Goal: Information Seeking & Learning: Learn about a topic

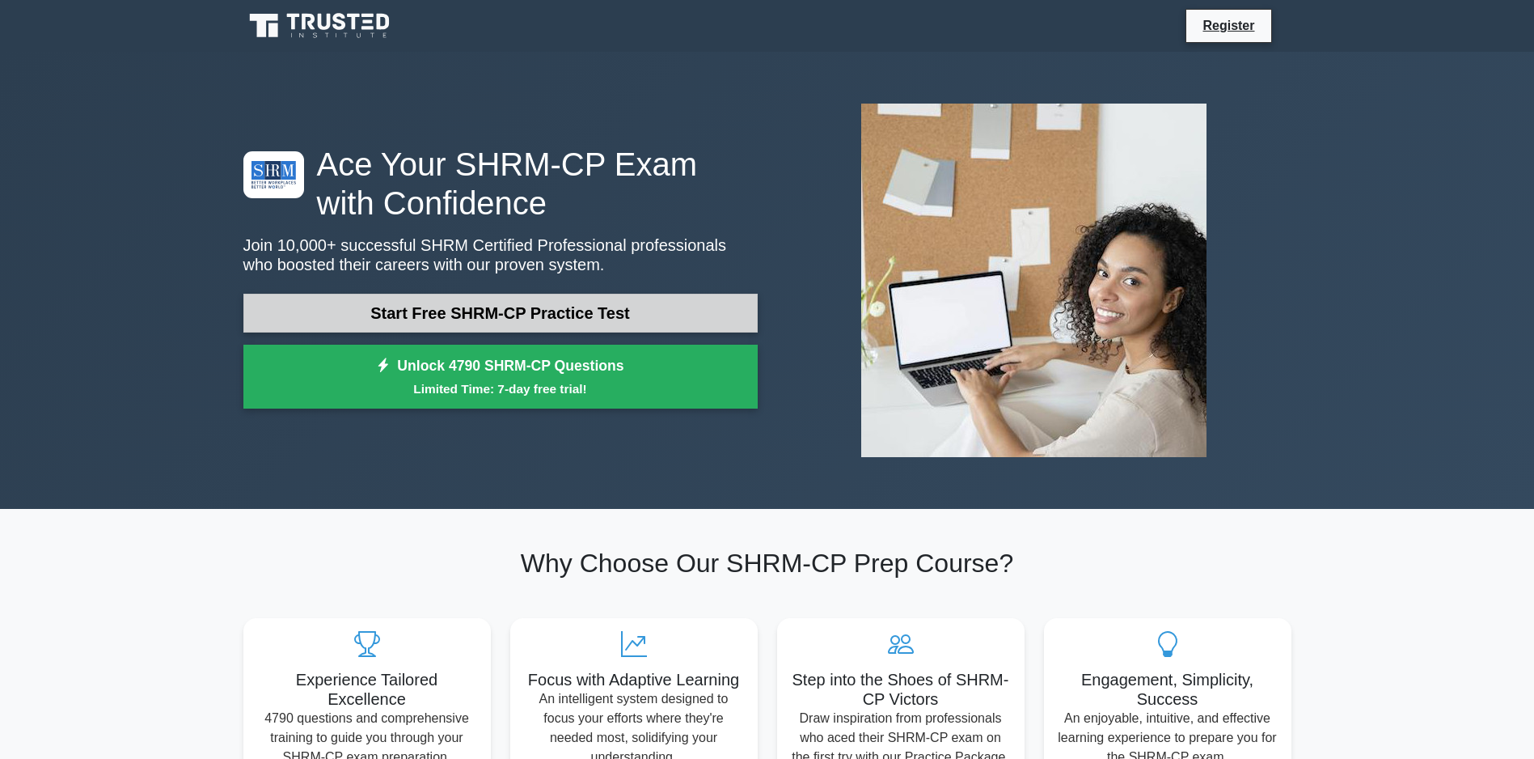
click at [489, 311] on link "Start Free SHRM-CP Practice Test" at bounding box center [500, 313] width 514 height 39
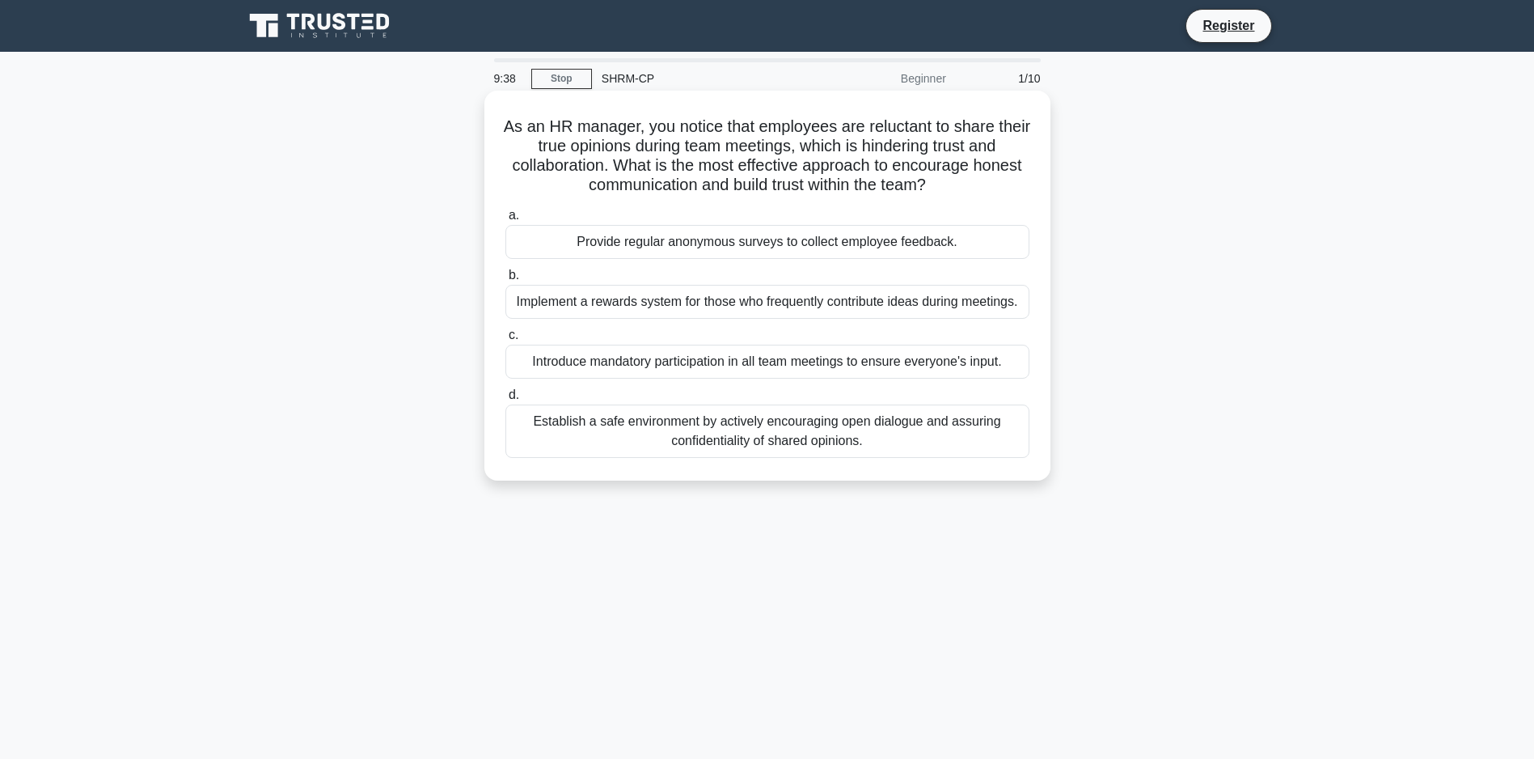
click at [741, 458] on div "Establish a safe environment by actively encouraging open dialogue and assuring…" at bounding box center [768, 430] width 524 height 53
click at [506, 400] on input "d. Establish a safe environment by actively encouraging open dialogue and assur…" at bounding box center [506, 395] width 0 height 11
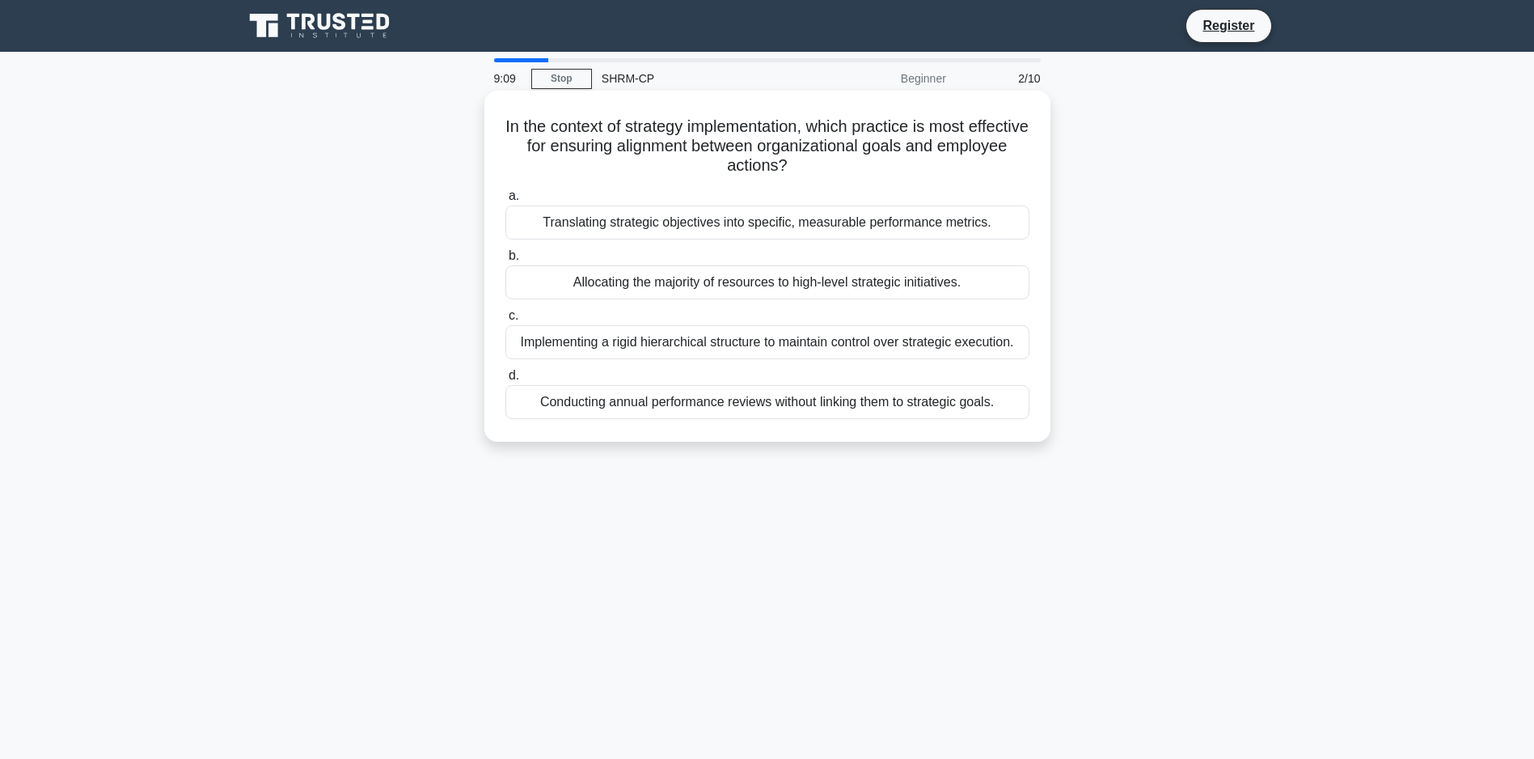
click at [975, 224] on div "Translating strategic objectives into specific, measurable performance metrics." at bounding box center [768, 222] width 524 height 34
click at [506, 201] on input "a. Translating strategic objectives into specific, measurable performance metri…" at bounding box center [506, 196] width 0 height 11
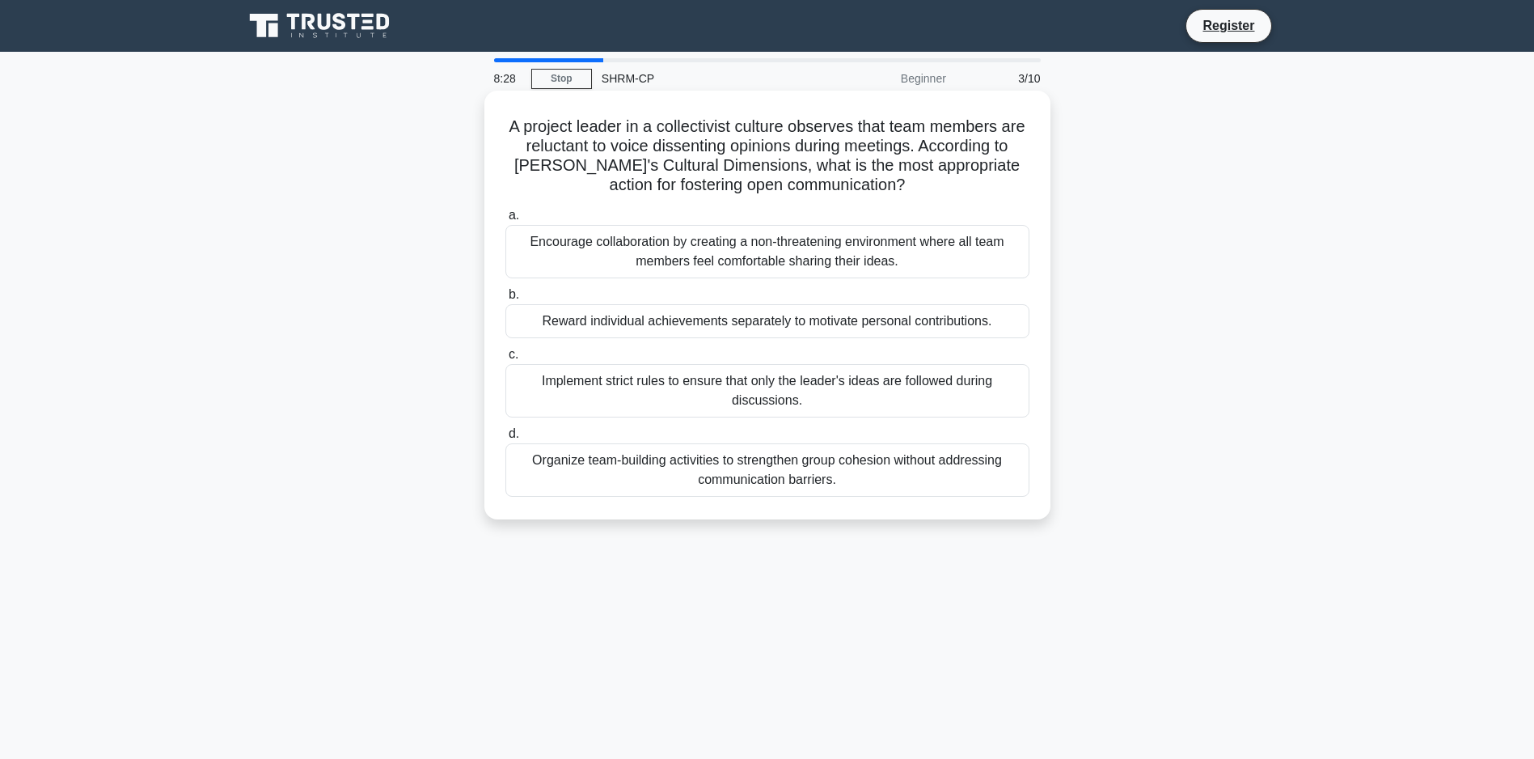
click at [737, 253] on div "Encourage collaboration by creating a non-threatening environment where all tea…" at bounding box center [768, 251] width 524 height 53
click at [506, 221] on input "a. Encourage collaboration by creating a non-threatening environment where all …" at bounding box center [506, 215] width 0 height 11
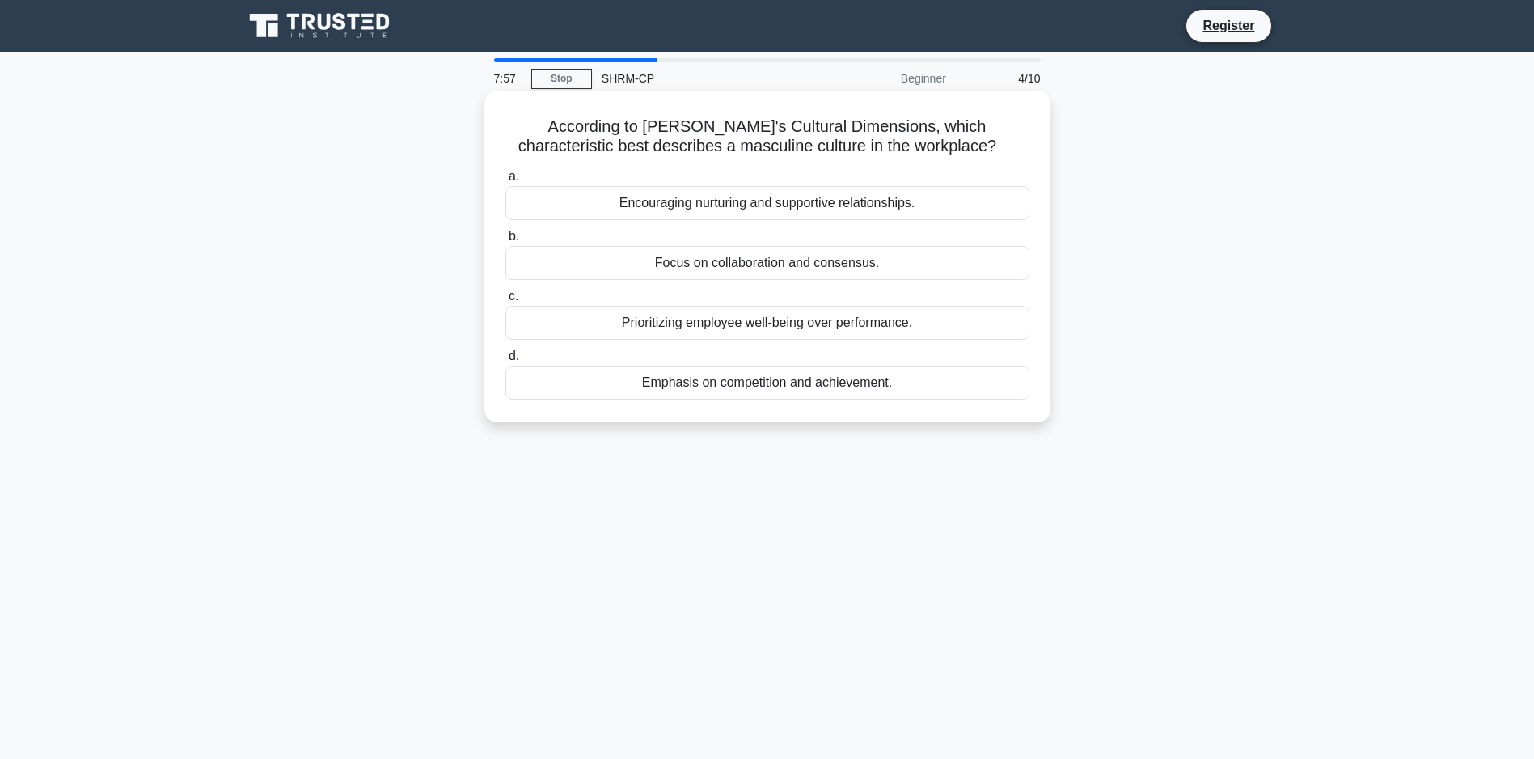
click at [776, 380] on div "Emphasis on competition and achievement." at bounding box center [768, 383] width 524 height 34
click at [506, 362] on input "d. Emphasis on competition and achievement." at bounding box center [506, 356] width 0 height 11
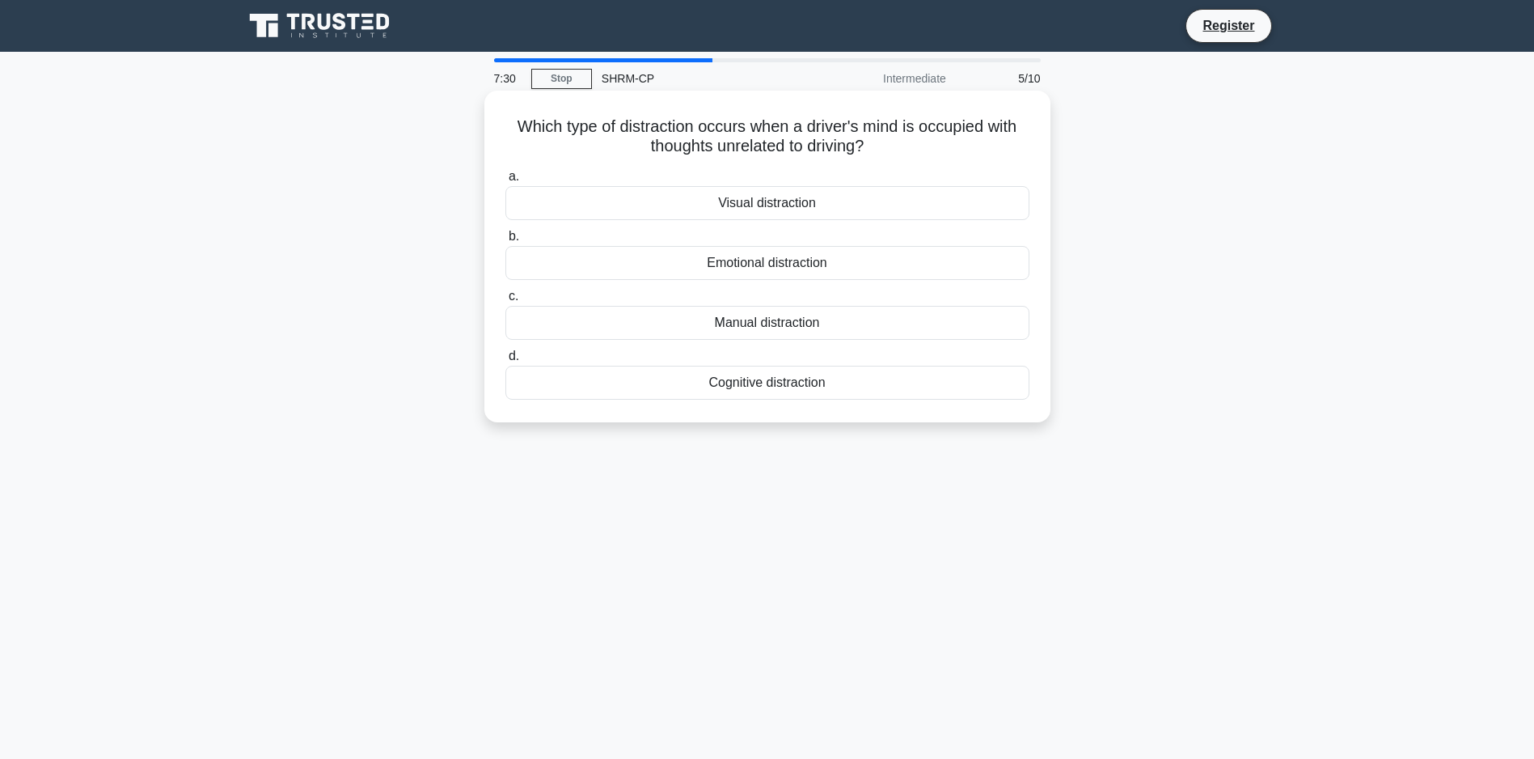
click at [787, 381] on div "Cognitive distraction" at bounding box center [768, 383] width 524 height 34
click at [506, 362] on input "d. Cognitive distraction" at bounding box center [506, 356] width 0 height 11
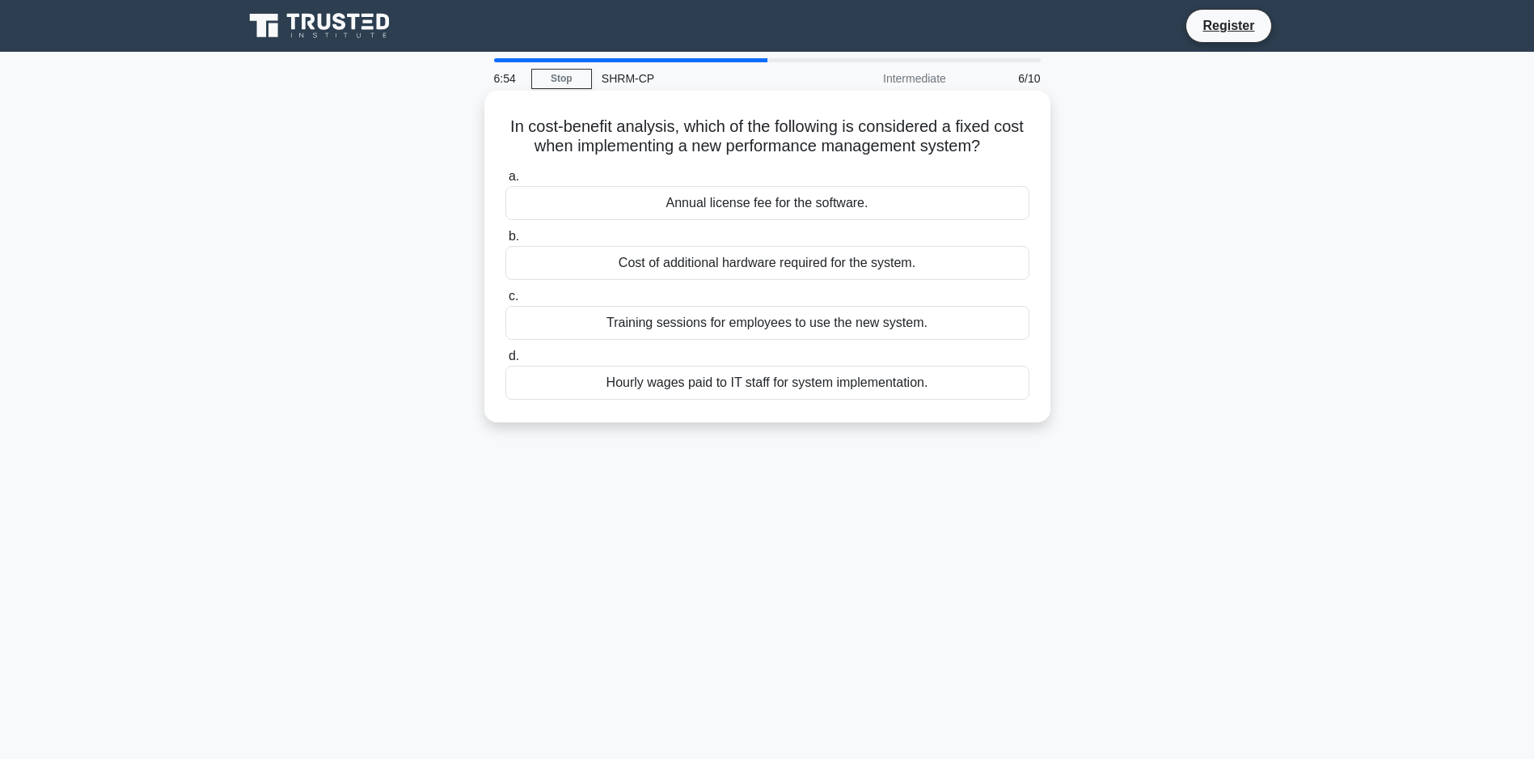
click at [857, 218] on div "Annual license fee for the software." at bounding box center [768, 203] width 524 height 34
click at [506, 182] on input "a. Annual license fee for the software." at bounding box center [506, 176] width 0 height 11
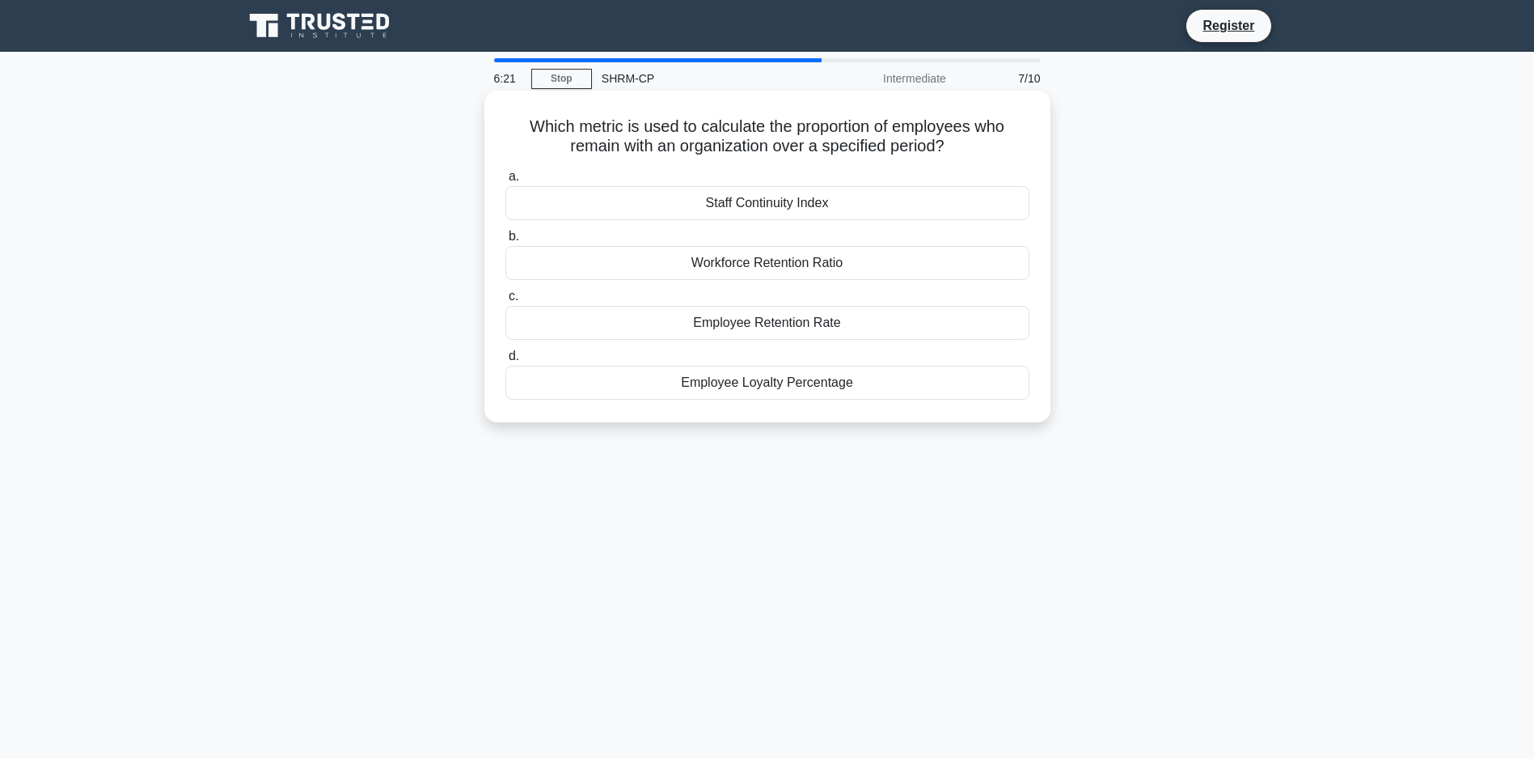
click at [785, 264] on div "Workforce Retention Ratio" at bounding box center [768, 263] width 524 height 34
click at [506, 242] on input "b. Workforce Retention Ratio" at bounding box center [506, 236] width 0 height 11
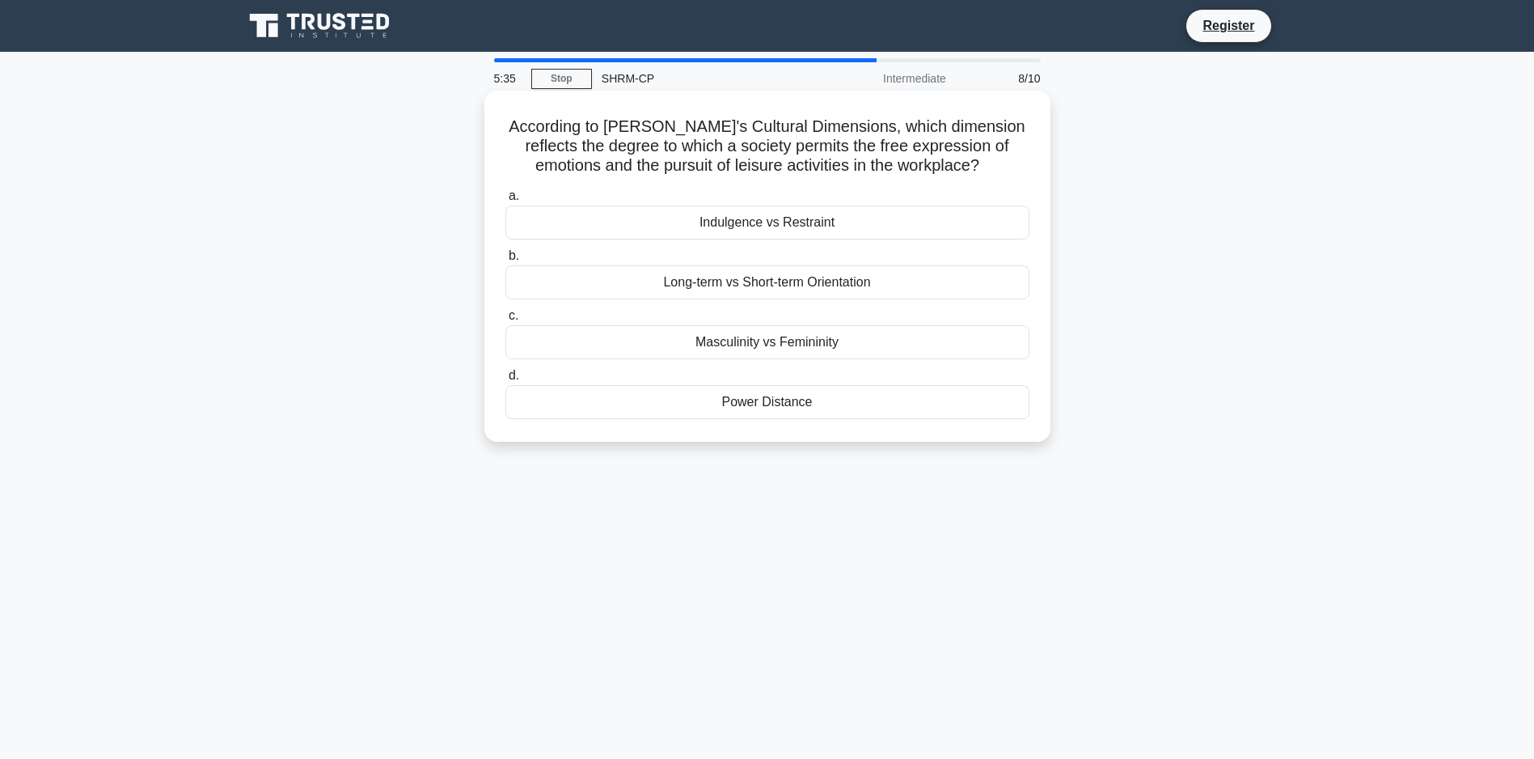
click at [877, 221] on div "Indulgence vs Restraint" at bounding box center [768, 222] width 524 height 34
click at [506, 201] on input "a. Indulgence vs Restraint" at bounding box center [506, 196] width 0 height 11
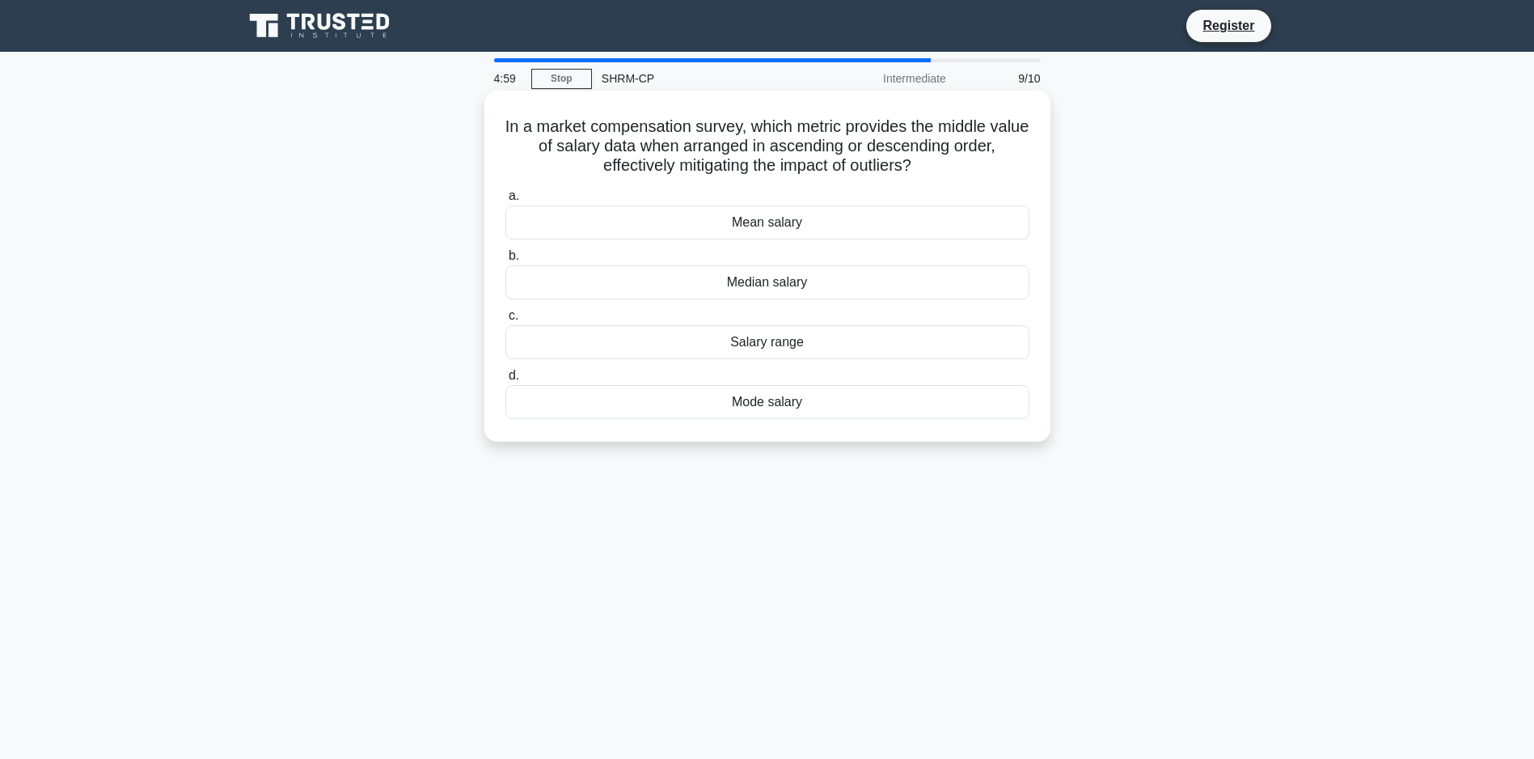
click at [794, 284] on div "Median salary" at bounding box center [768, 282] width 524 height 34
click at [506, 261] on input "b. Median salary" at bounding box center [506, 256] width 0 height 11
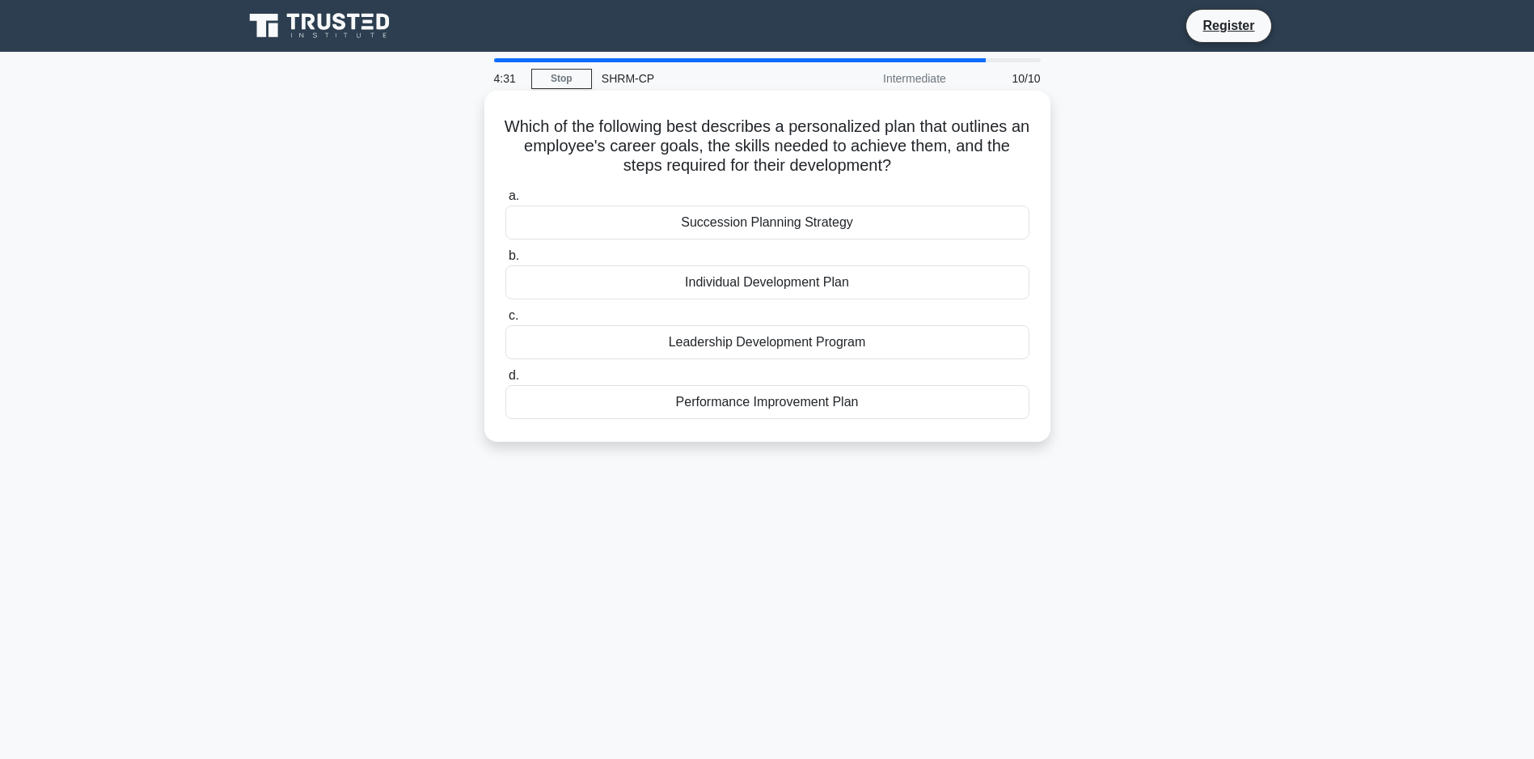
click at [781, 286] on div "Individual Development Plan" at bounding box center [768, 282] width 524 height 34
click at [506, 261] on input "b. Individual Development Plan" at bounding box center [506, 256] width 0 height 11
